Goal: Task Accomplishment & Management: Complete application form

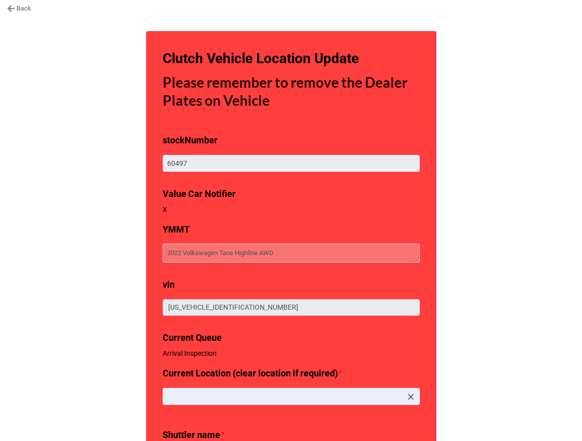
type textarea "x"
click at [23, 11] on link "Back" at bounding box center [19, 9] width 24 height 10
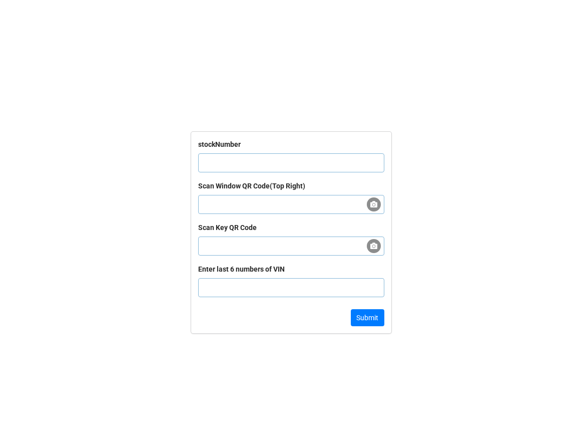
click at [244, 170] on input "text" at bounding box center [291, 162] width 186 height 19
paste input "66582"
type input "66582"
click button "Submit" at bounding box center [368, 317] width 34 height 17
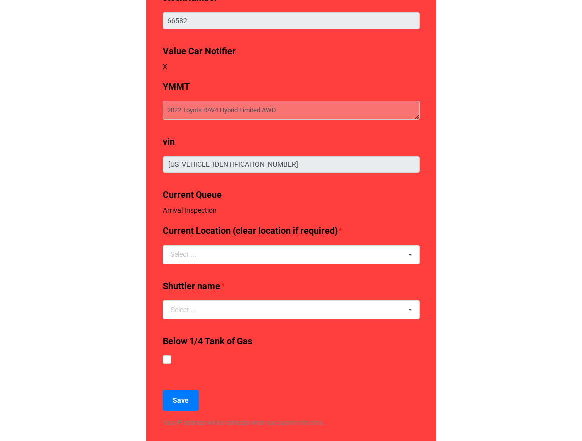
type textarea "x"
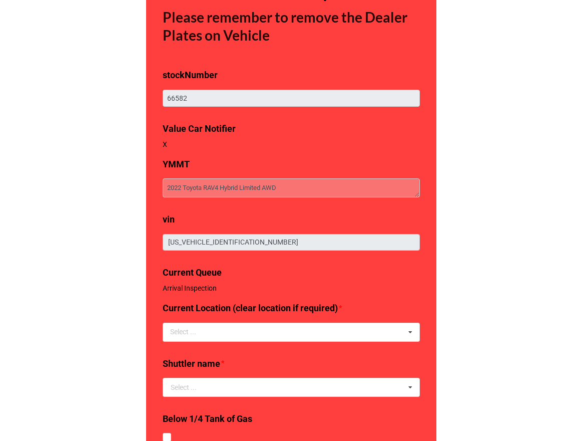
scroll to position [65, 0]
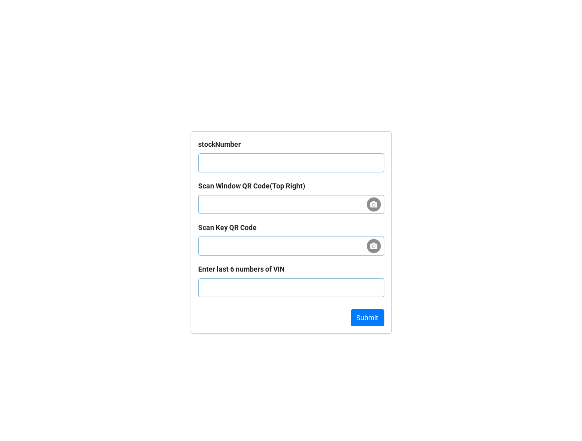
click at [231, 160] on input "text" at bounding box center [291, 162] width 186 height 19
paste input "62631"
type input "62631"
click at [370, 318] on button "Submit" at bounding box center [368, 317] width 34 height 17
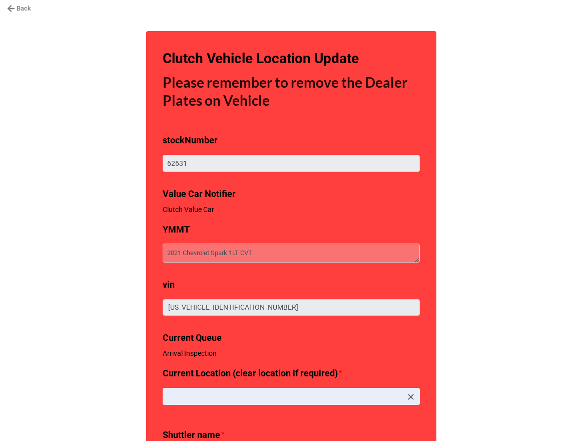
type textarea "x"
click at [24, 9] on link "Back" at bounding box center [19, 9] width 24 height 10
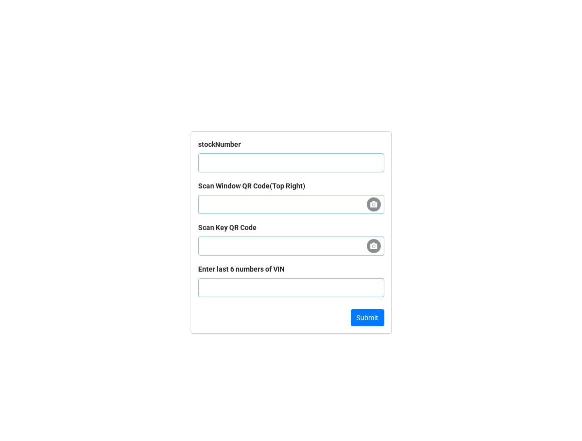
click at [242, 166] on input "text" at bounding box center [291, 162] width 186 height 19
paste input "68326"
type input "68326"
click button "Submit" at bounding box center [368, 317] width 34 height 17
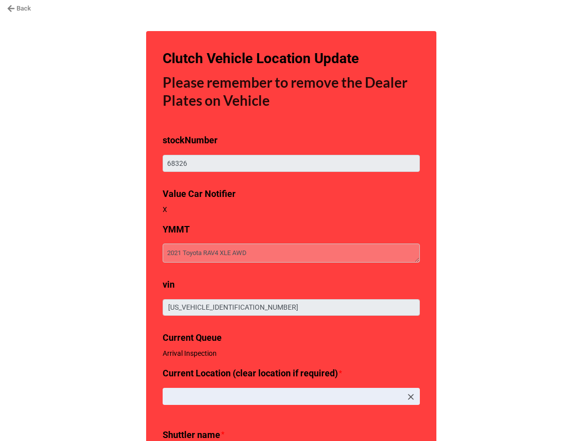
type textarea "x"
click at [22, 8] on link "Back" at bounding box center [19, 9] width 24 height 10
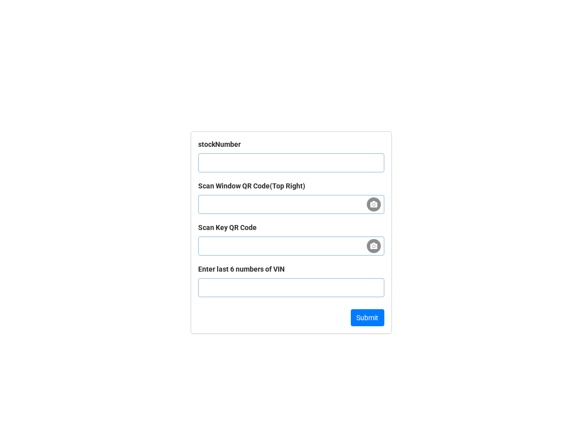
click at [277, 164] on input "text" at bounding box center [291, 162] width 186 height 19
paste input "61426"
type input "61426"
click button "Submit" at bounding box center [368, 317] width 34 height 17
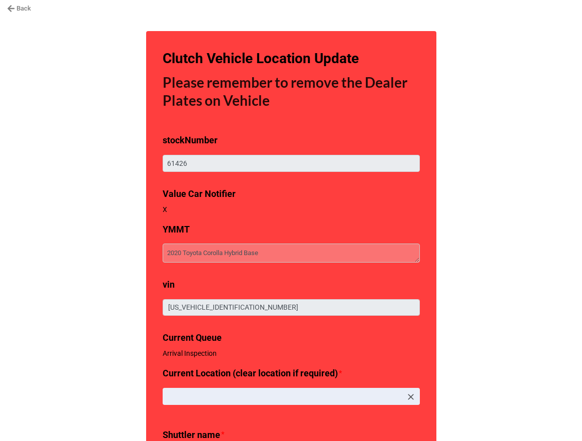
type textarea "x"
click at [22, 3] on nav "Back" at bounding box center [291, 8] width 582 height 17
click at [17, 10] on link "Back" at bounding box center [19, 9] width 24 height 10
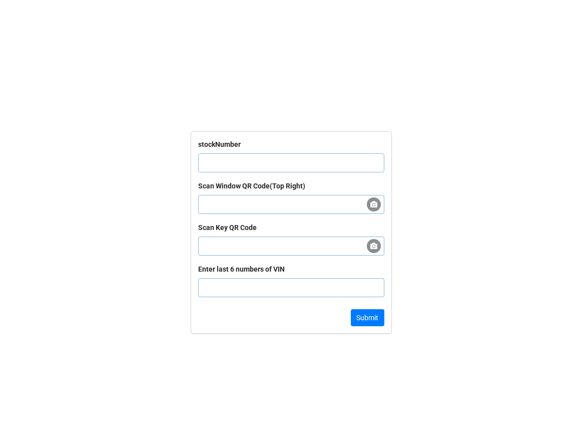
click at [244, 156] on input "text" at bounding box center [291, 162] width 186 height 19
paste input "62728"
type input "62728"
click button "Submit" at bounding box center [368, 317] width 34 height 17
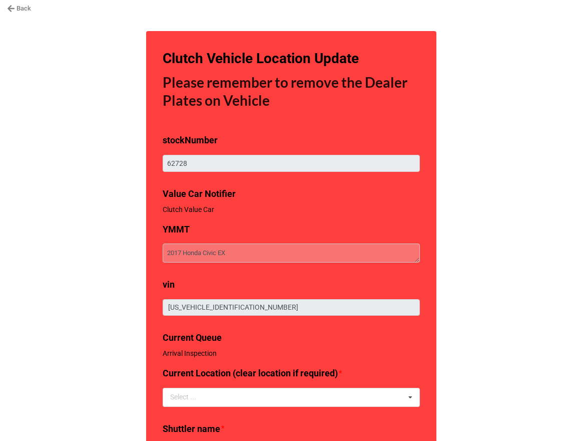
type textarea "x"
click at [23, 5] on link "Back" at bounding box center [19, 9] width 24 height 10
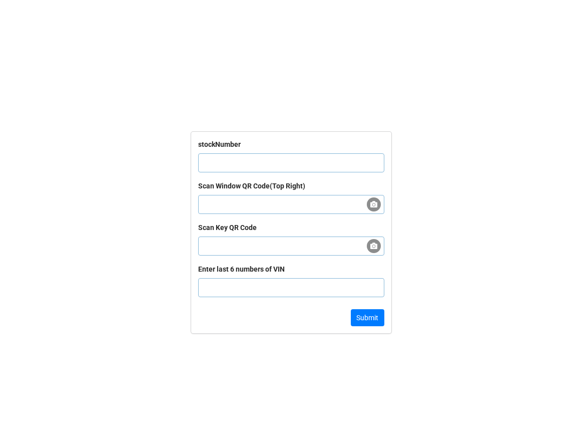
click at [281, 164] on input "text" at bounding box center [291, 162] width 186 height 19
paste input "64031"
type input "64031"
click button "Submit" at bounding box center [368, 317] width 34 height 17
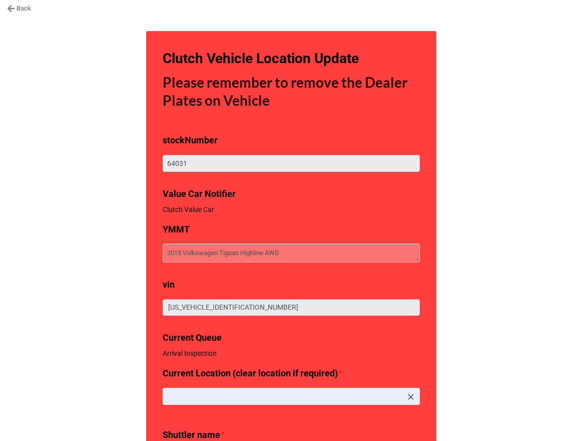
type textarea "x"
click at [18, 9] on link "Back" at bounding box center [19, 9] width 24 height 10
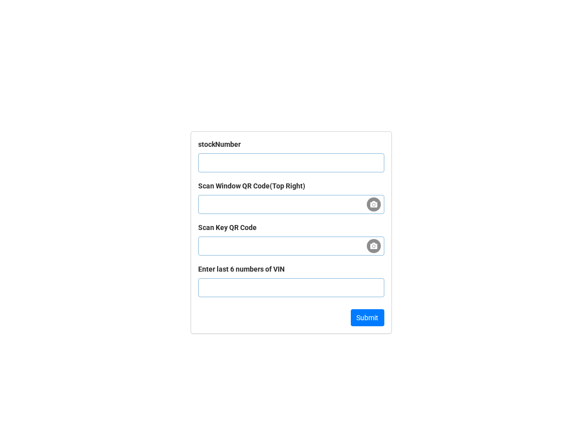
click at [218, 152] on div "stockNumber" at bounding box center [291, 160] width 186 height 42
click at [217, 158] on input "text" at bounding box center [291, 162] width 186 height 19
paste input "67050"
type input "67050"
click button "Submit" at bounding box center [368, 317] width 34 height 17
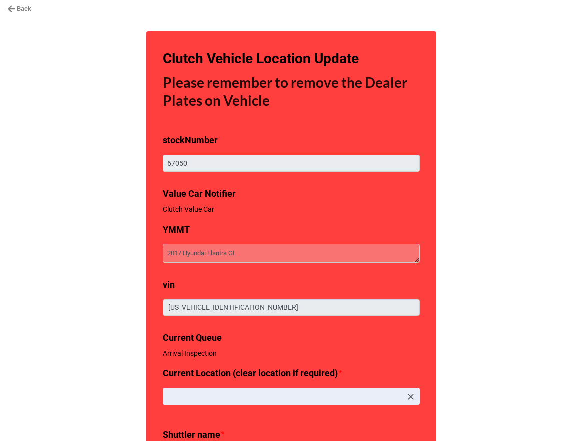
type textarea "x"
